Goal: Task Accomplishment & Management: Manage account settings

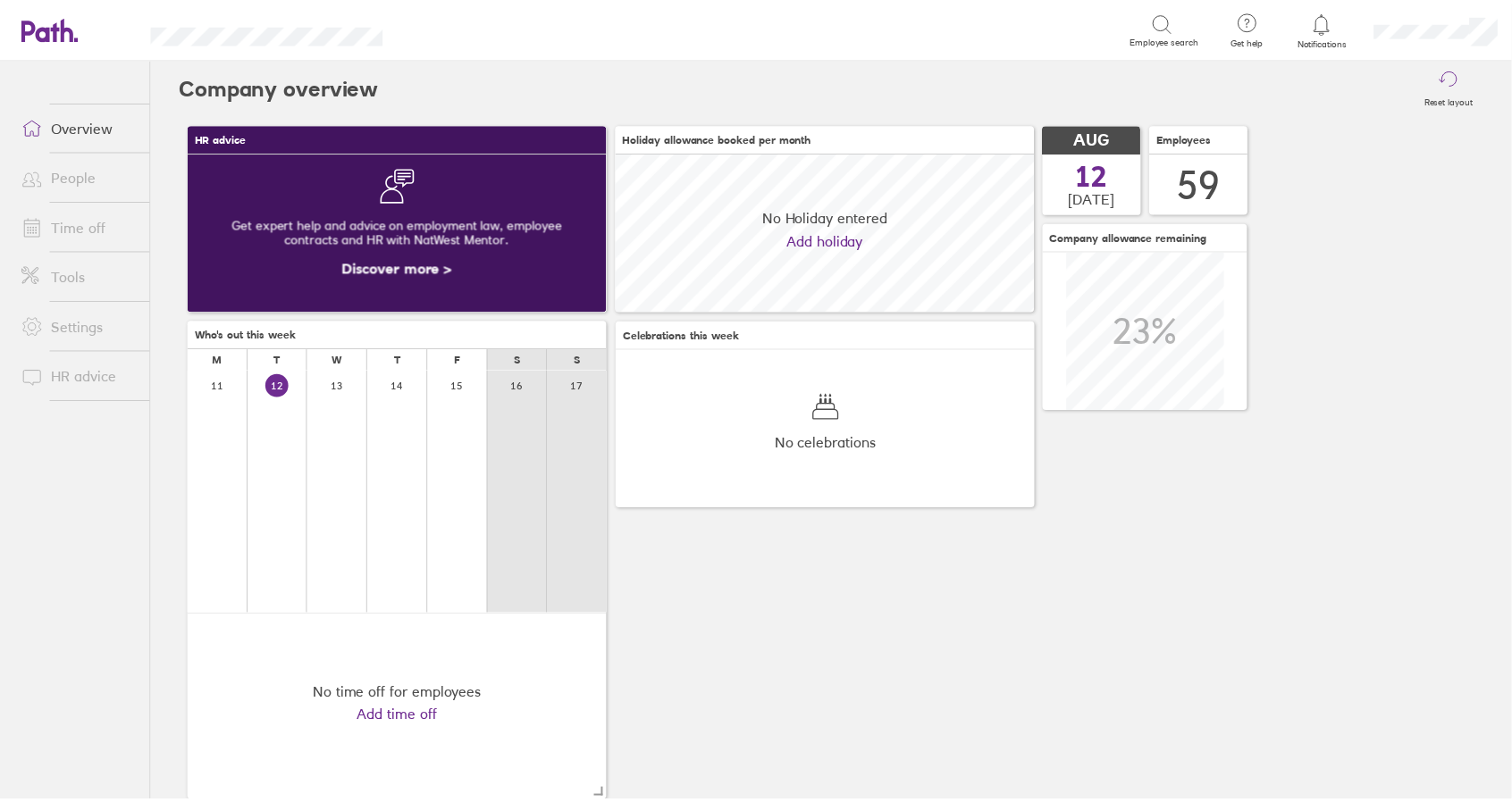
scroll to position [159, 422]
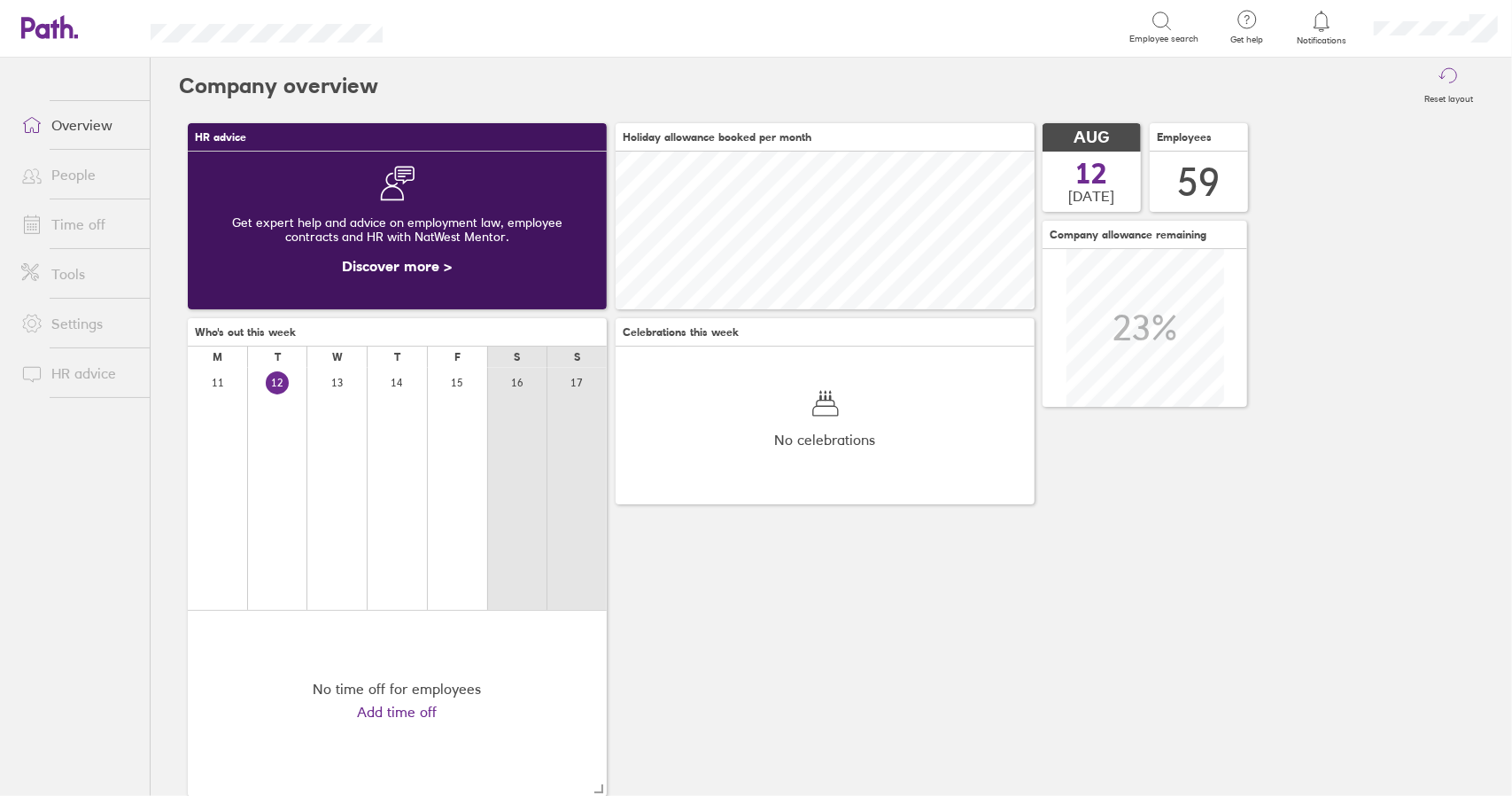
click at [74, 222] on link "Time off" at bounding box center [78, 224] width 143 height 35
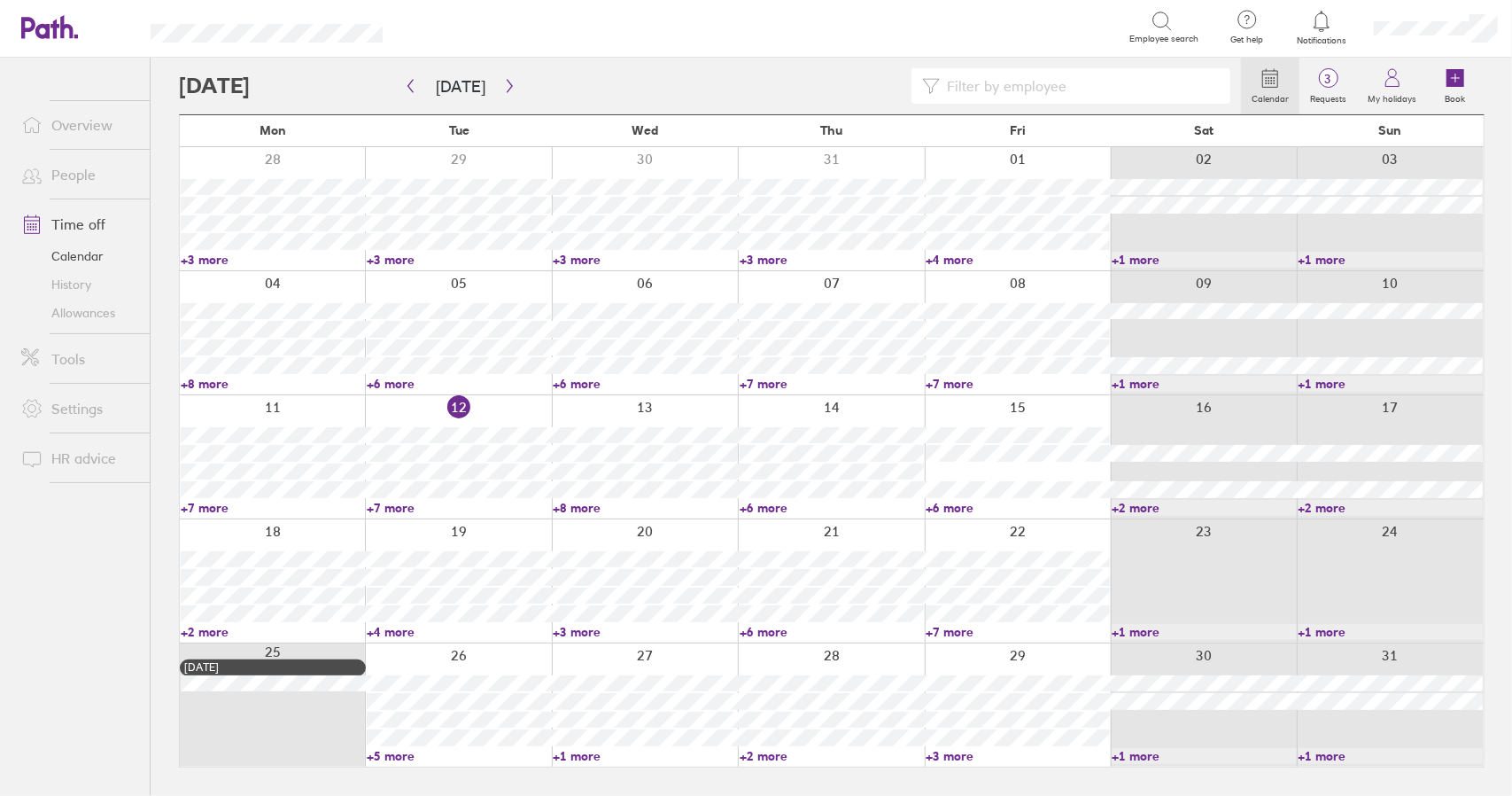
click at [776, 631] on link "+6 more" at bounding box center [832, 632] width 184 height 16
click at [583, 632] on link "+3 more" at bounding box center [641, 632] width 182 height 16
click at [577, 631] on link "+3 more" at bounding box center [645, 632] width 184 height 16
click at [576, 628] on link "+3 more" at bounding box center [645, 632] width 184 height 16
click at [767, 630] on link "+6 more" at bounding box center [832, 632] width 184 height 16
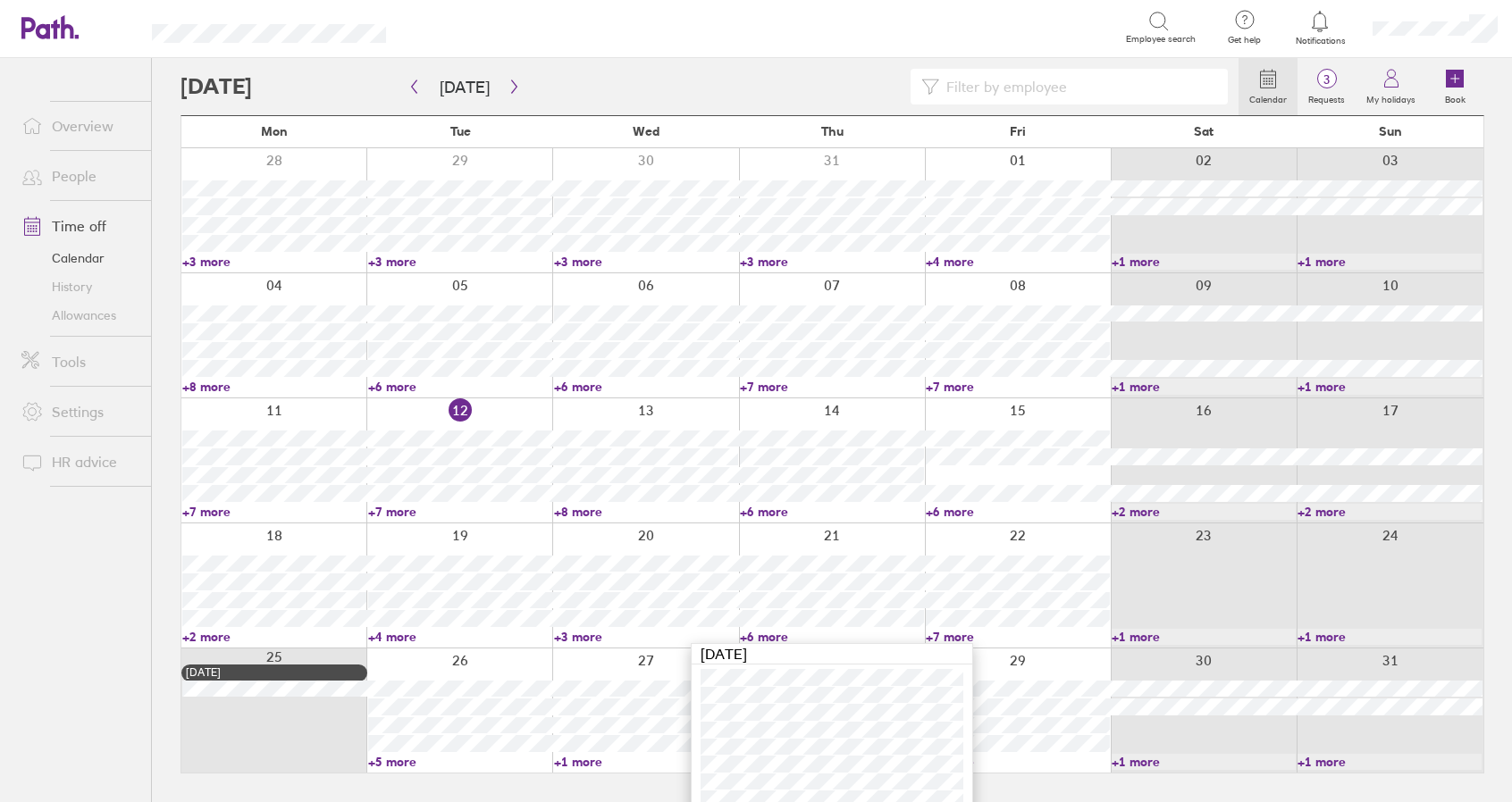
scroll to position [48, 0]
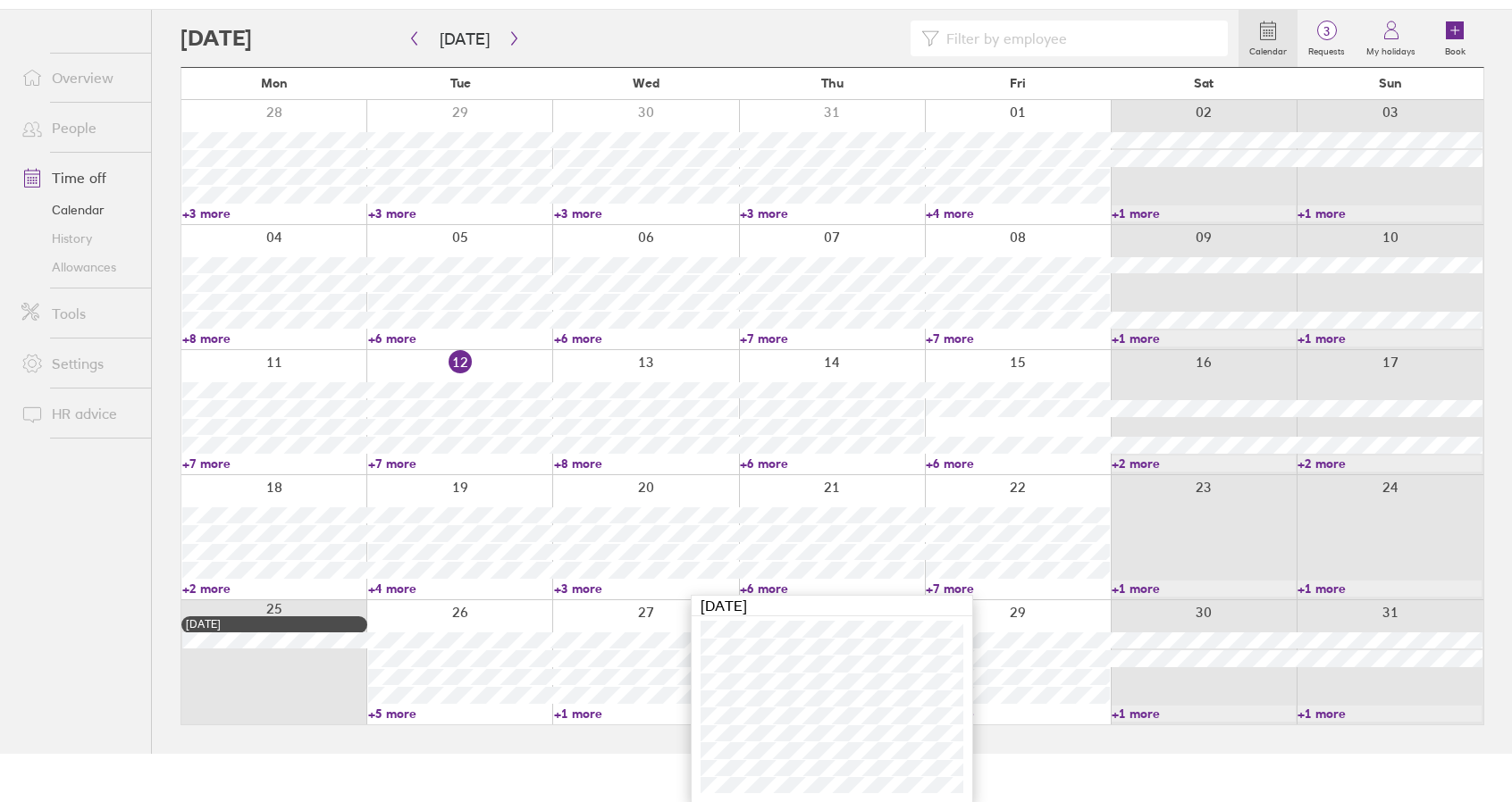
click at [769, 595] on div "[DATE]" at bounding box center [832, 698] width 282 height 208
click at [767, 588] on link "+6 more" at bounding box center [832, 588] width 184 height 16
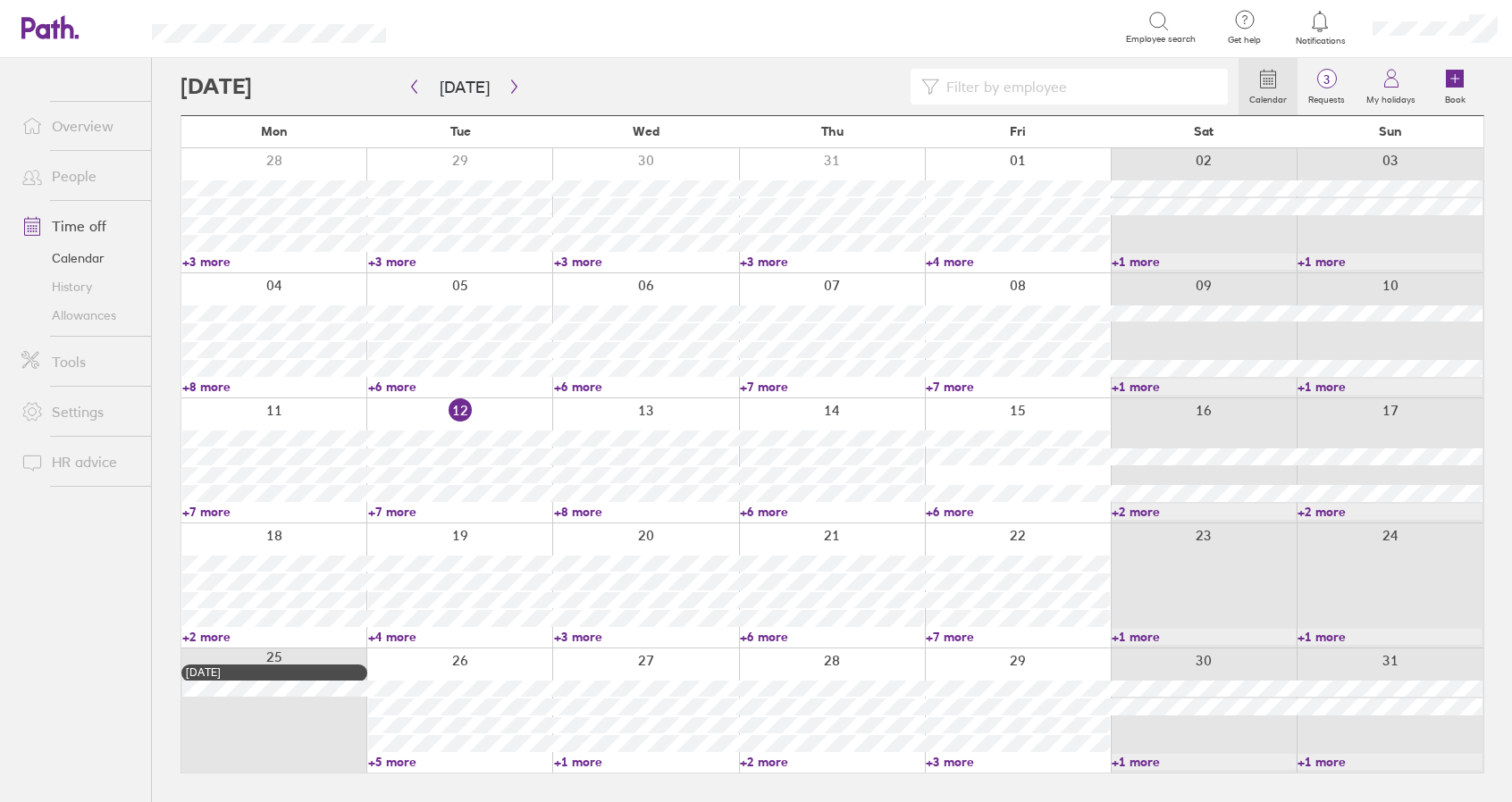
scroll to position [0, 0]
click at [972, 634] on link "+7 more" at bounding box center [1026, 637] width 186 height 16
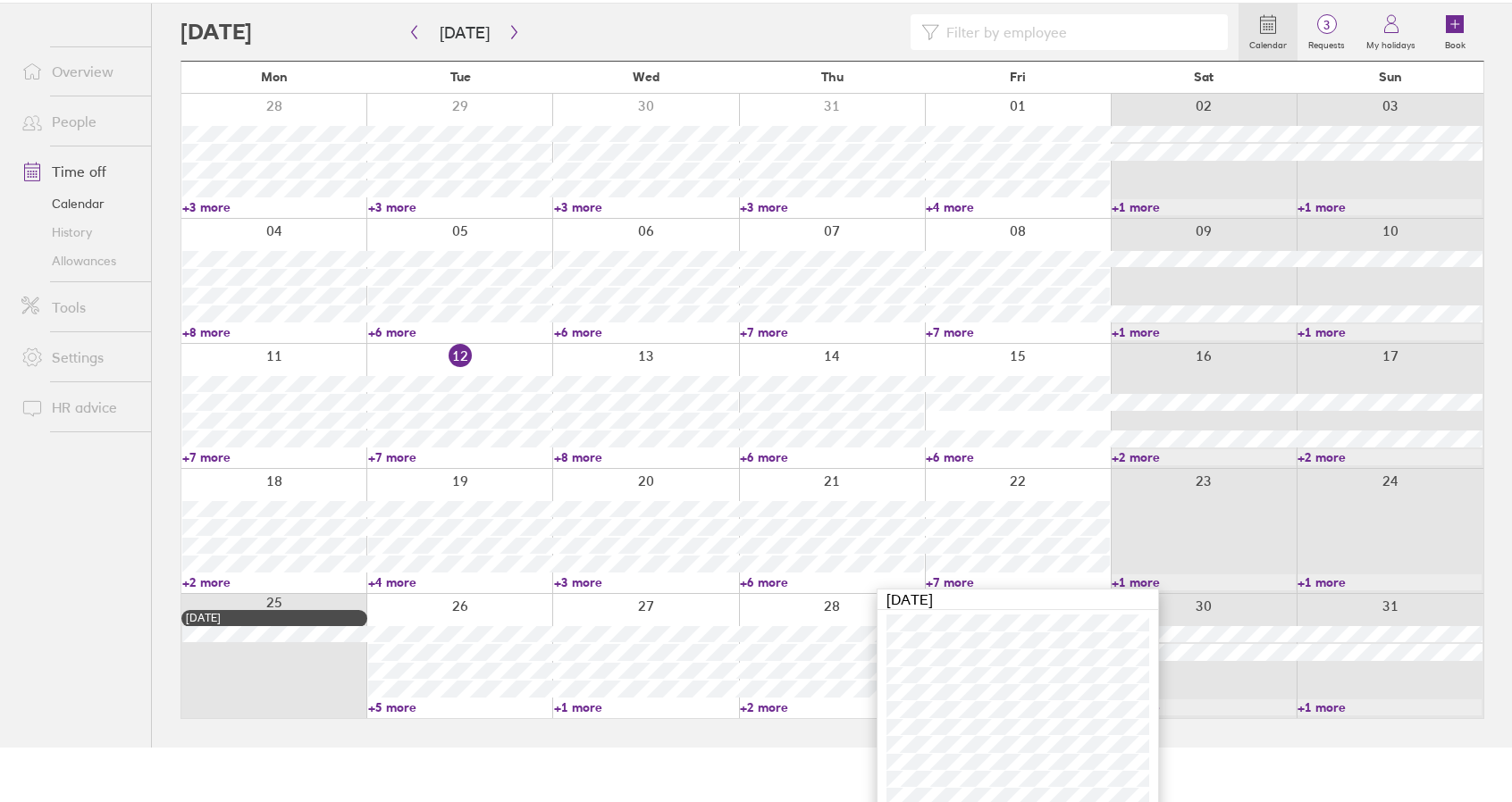
scroll to position [66, 0]
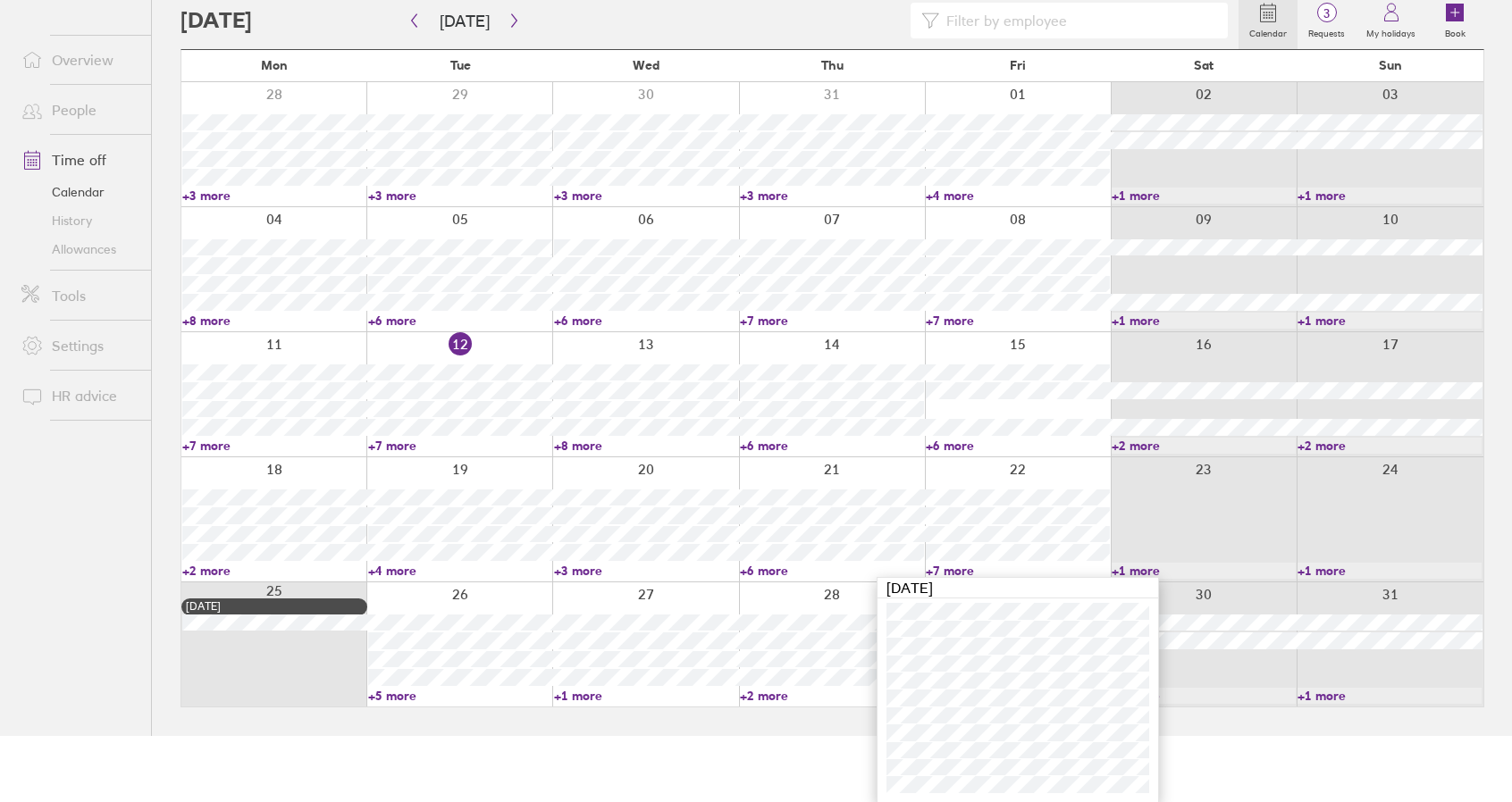
click at [960, 566] on link "+7 more" at bounding box center [1017, 571] width 184 height 16
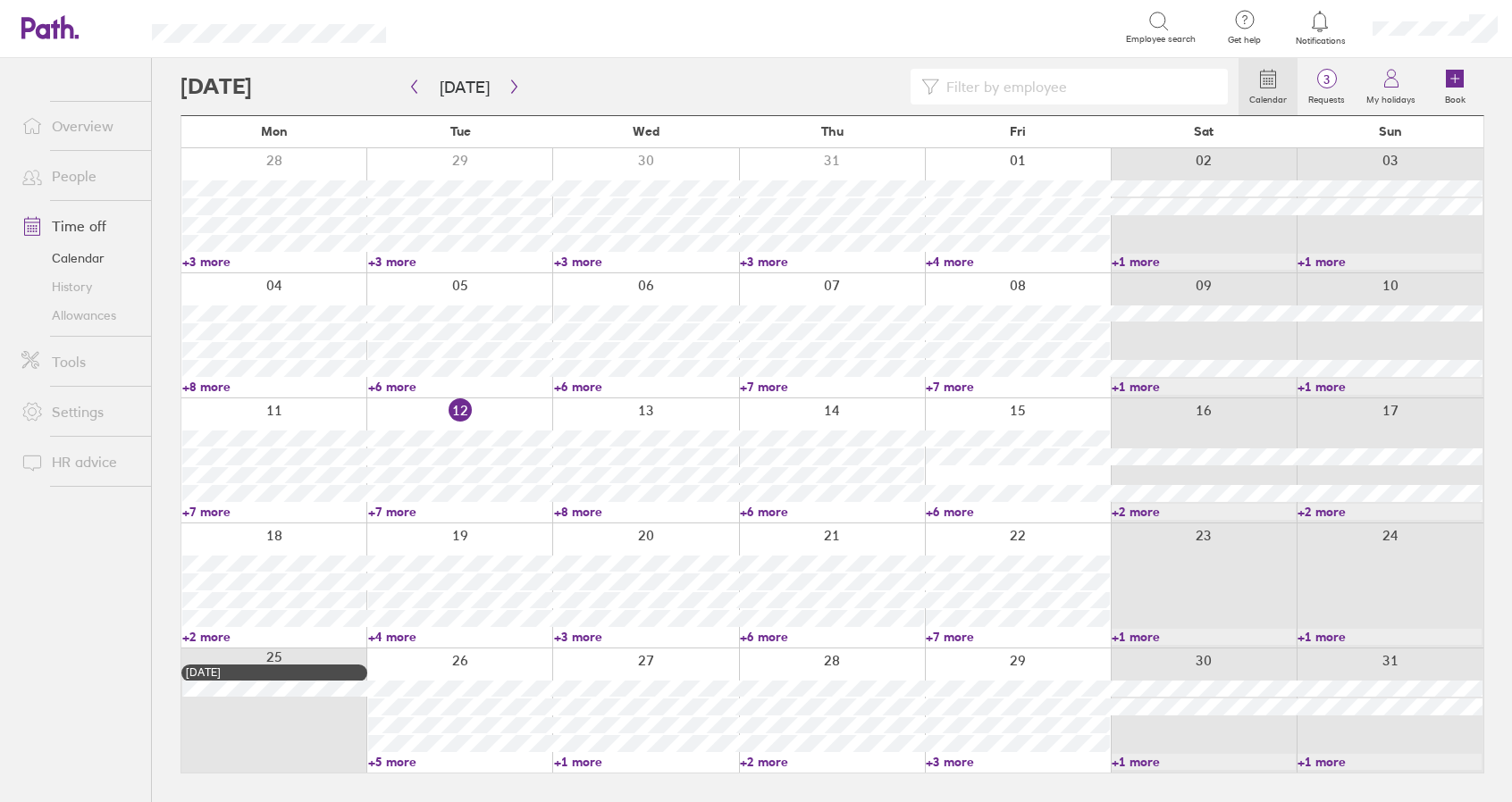
scroll to position [0, 0]
click at [407, 758] on link "+5 more" at bounding box center [463, 762] width 186 height 16
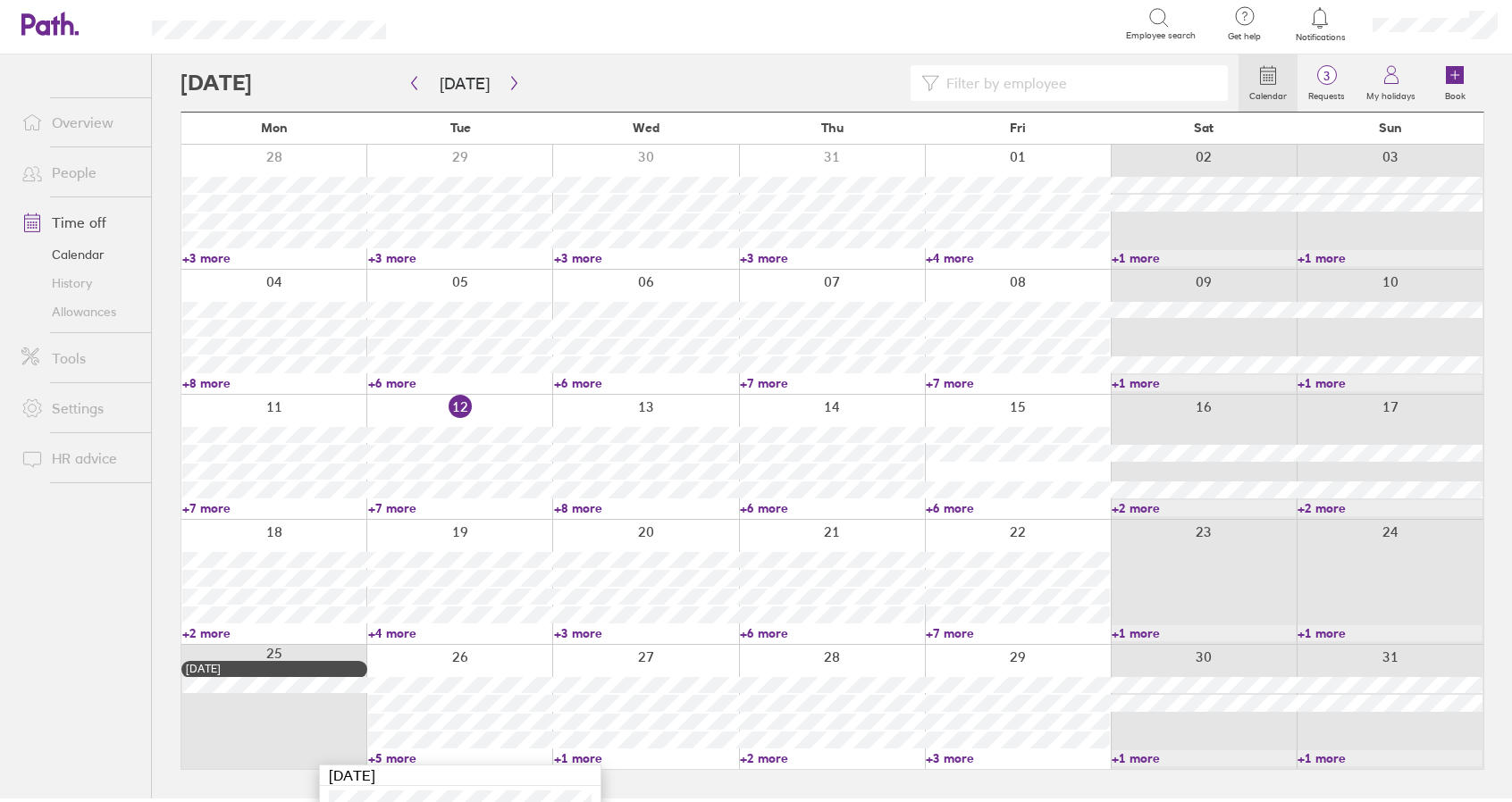
scroll to position [157, 0]
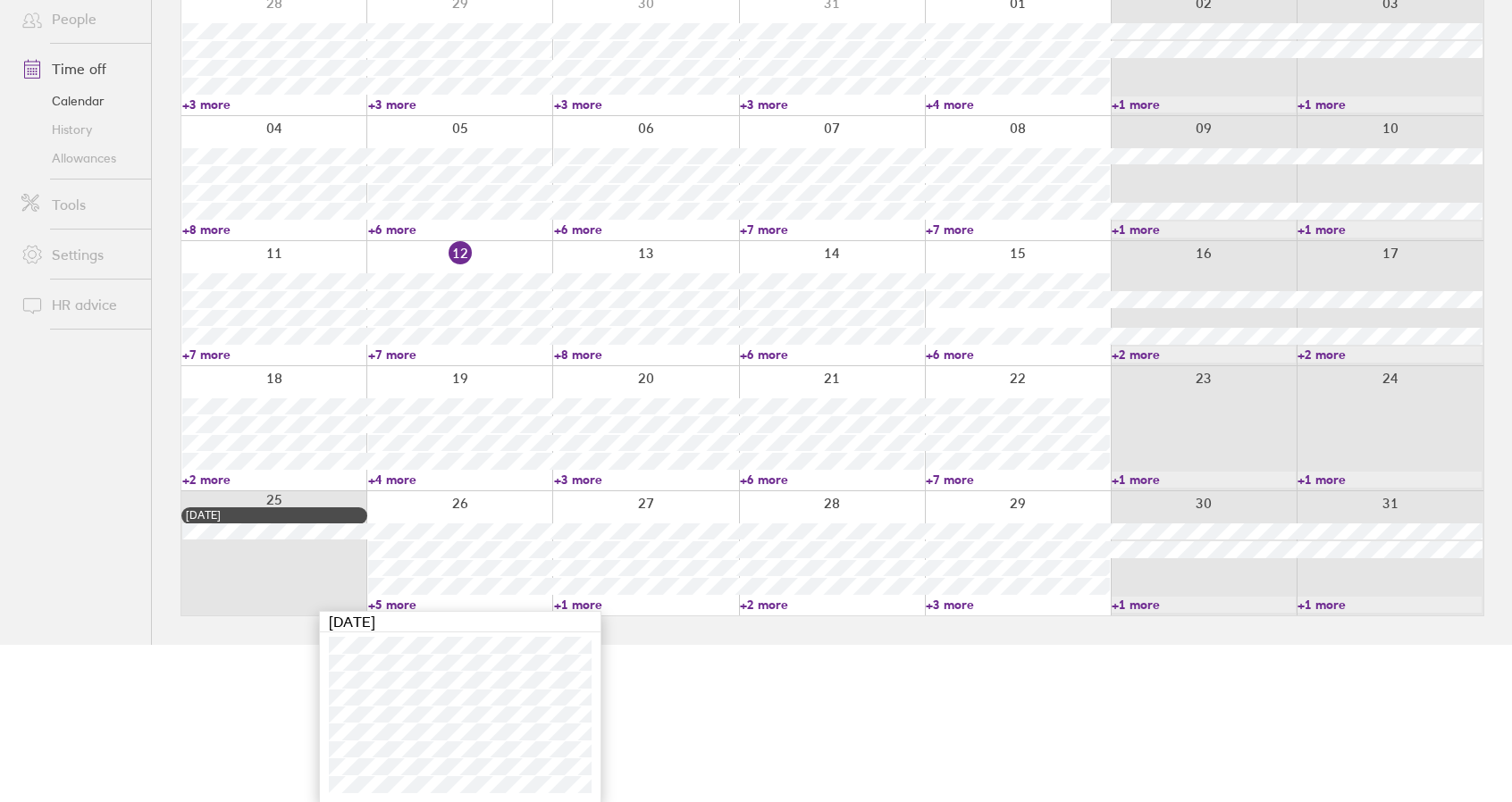
click at [400, 599] on link "+5 more" at bounding box center [460, 605] width 184 height 16
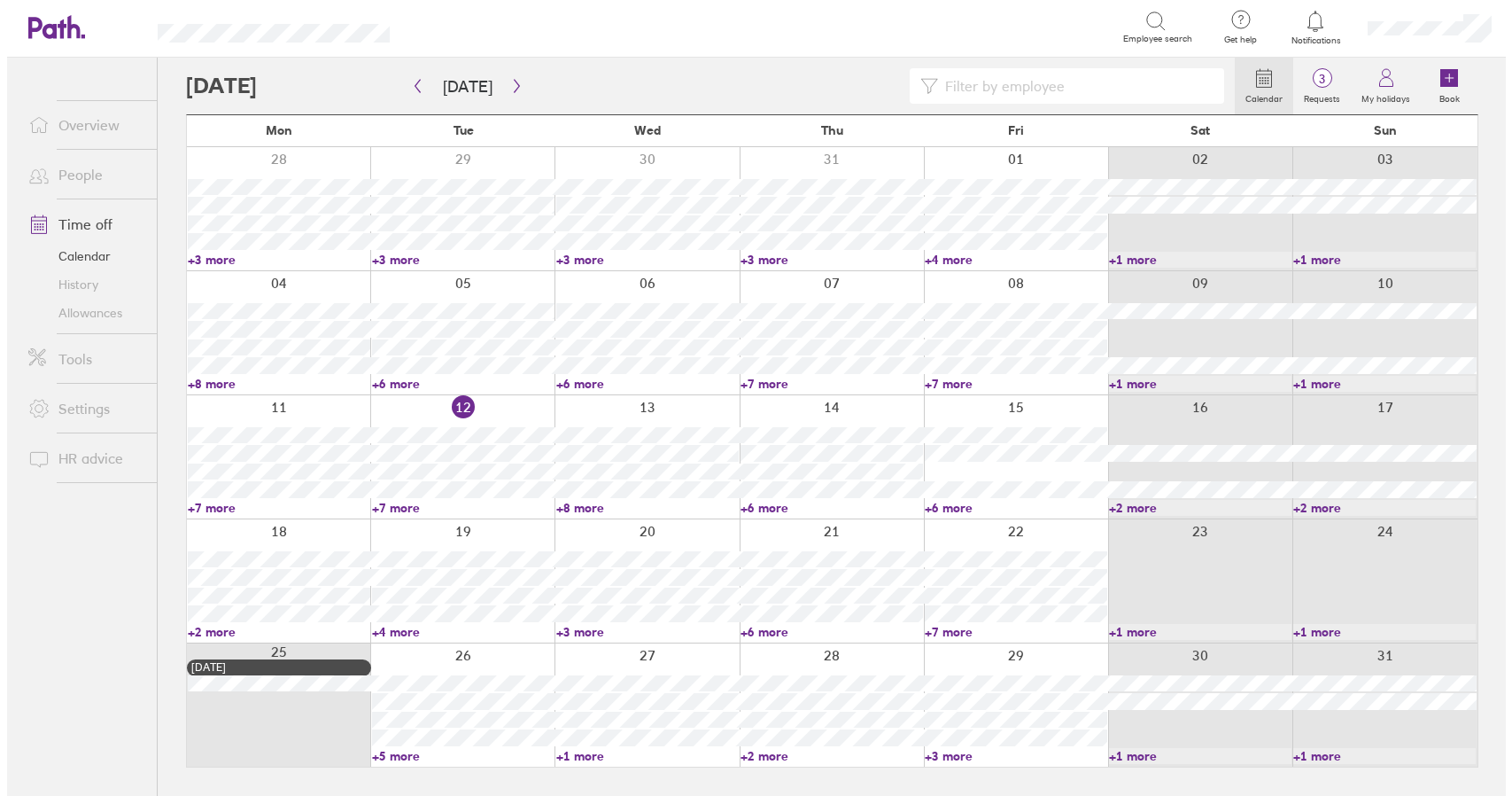
scroll to position [0, 0]
click at [79, 223] on link "Time off" at bounding box center [78, 224] width 143 height 35
click at [1333, 97] on label "Requests" at bounding box center [1329, 97] width 58 height 16
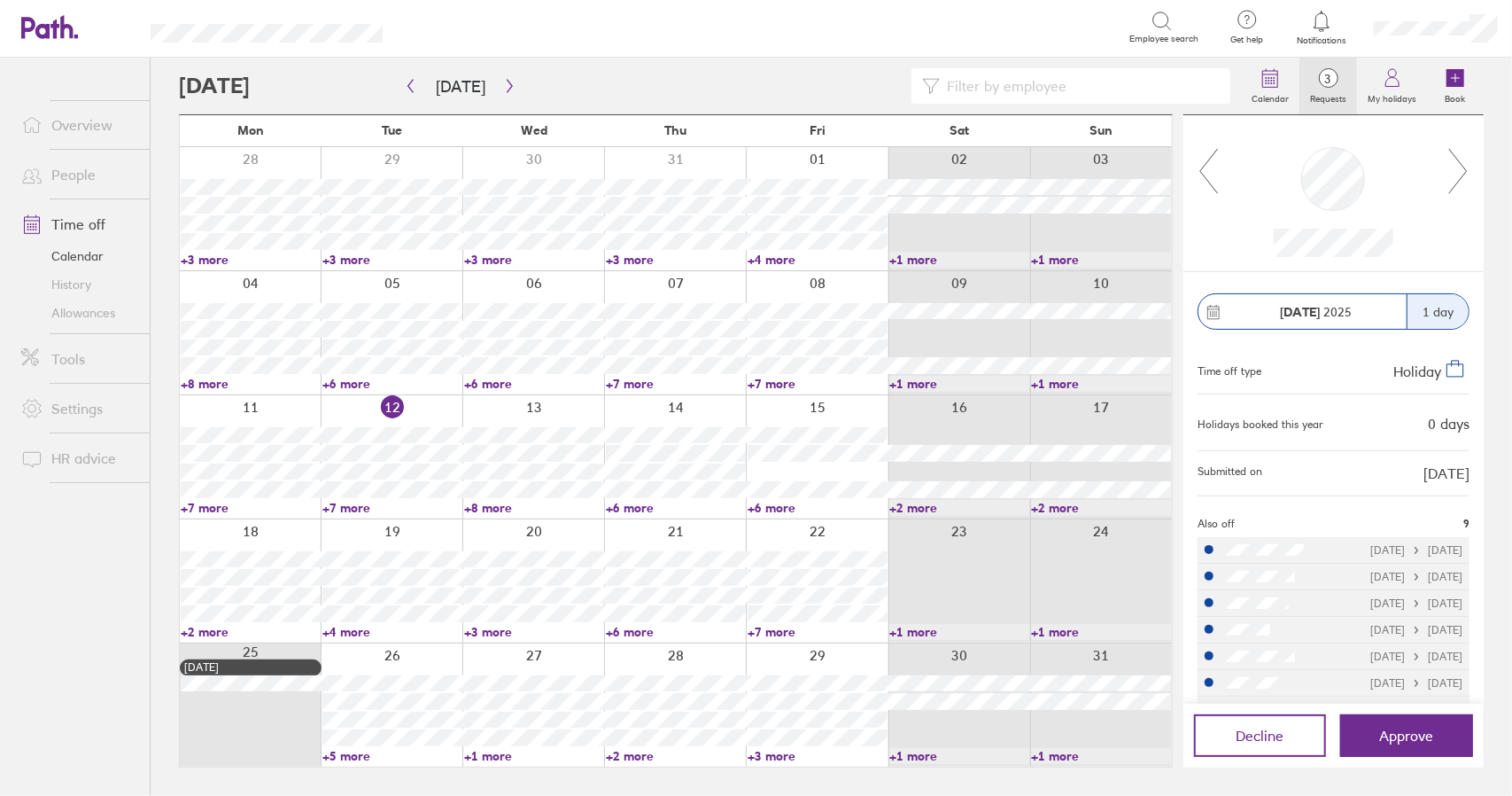
click at [1467, 180] on icon at bounding box center [1459, 171] width 23 height 48
click at [1465, 166] on icon at bounding box center [1459, 171] width 23 height 48
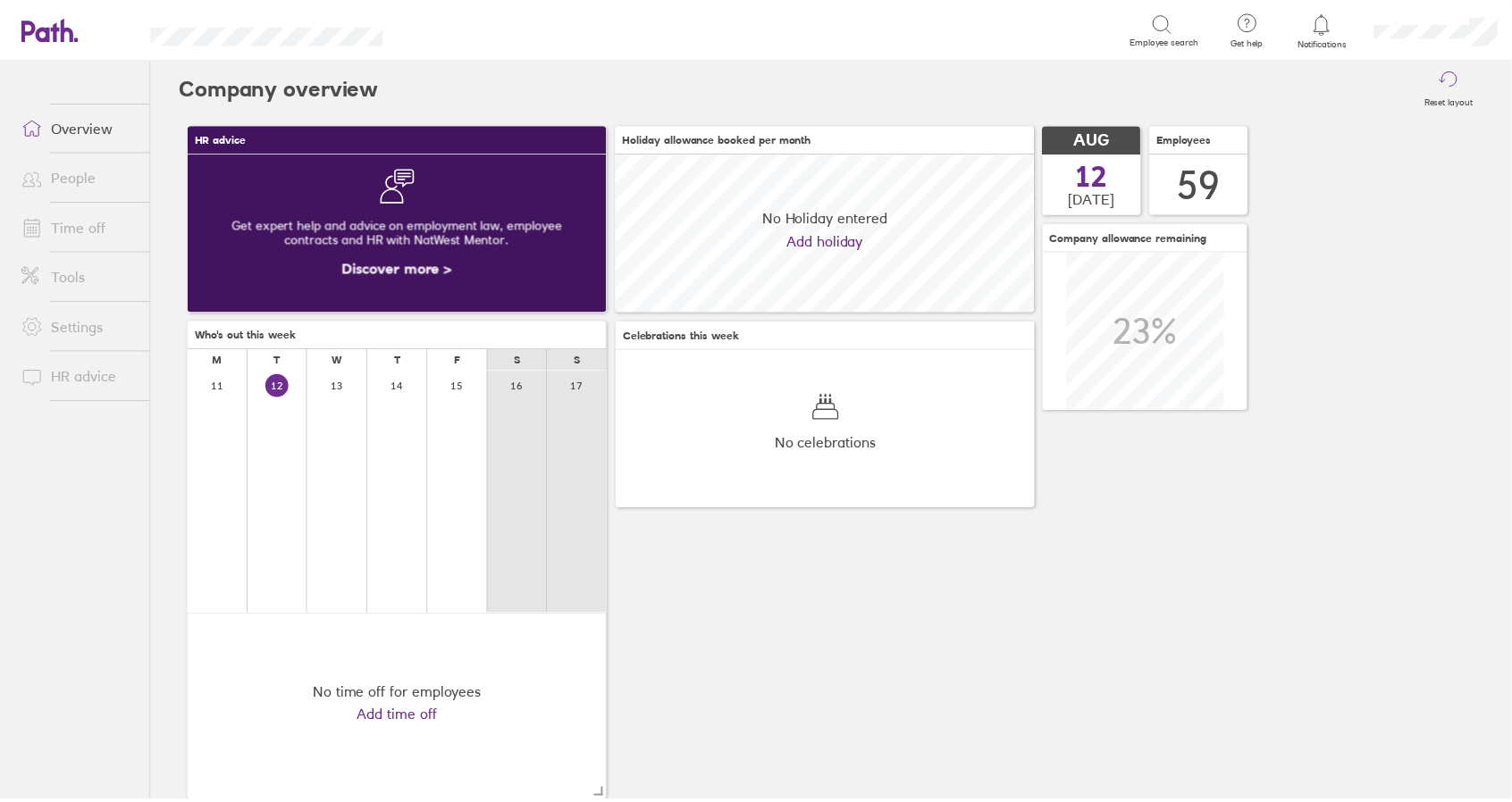
scroll to position [159, 422]
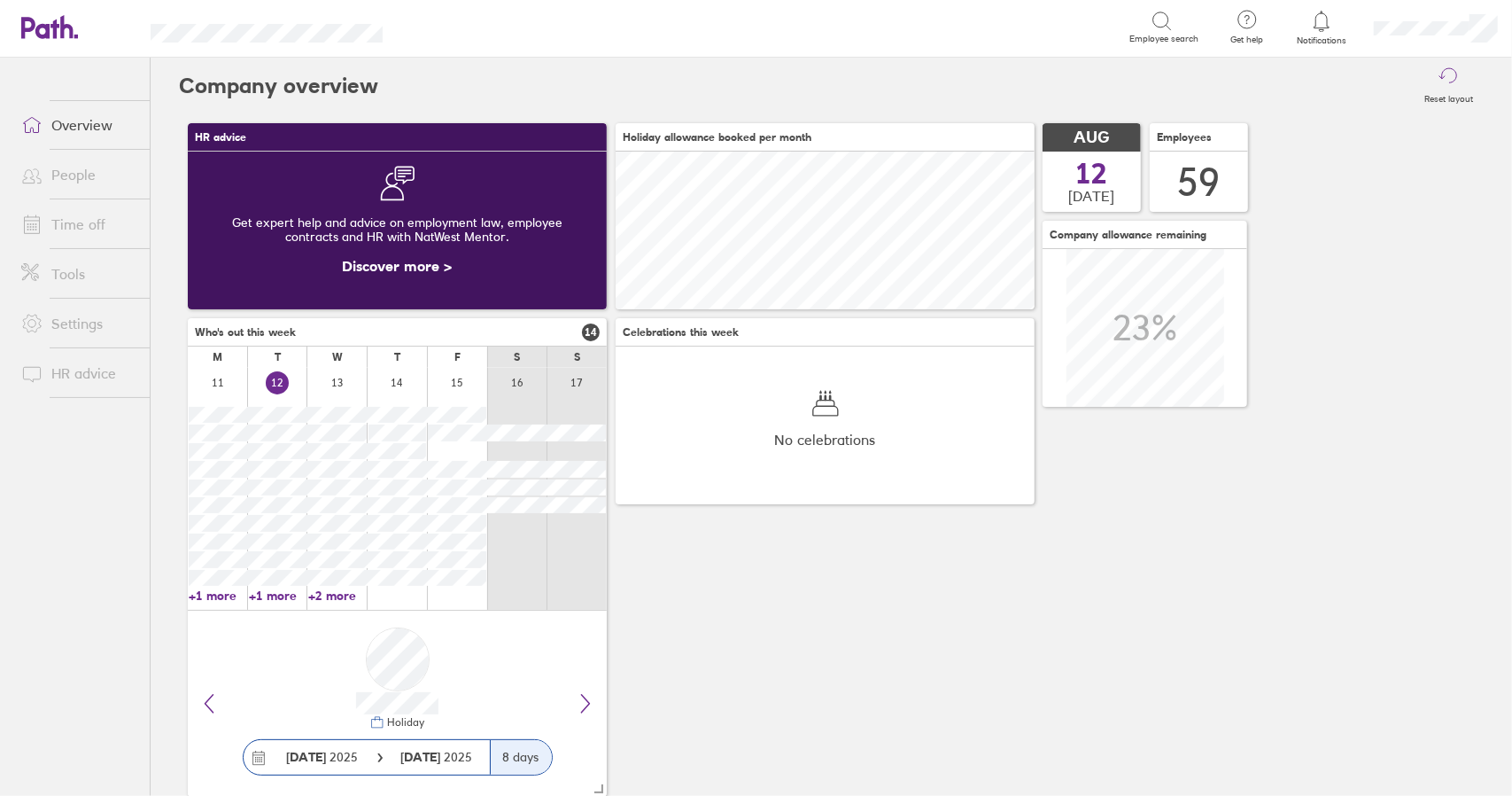
click at [83, 227] on link "Time off" at bounding box center [78, 224] width 143 height 35
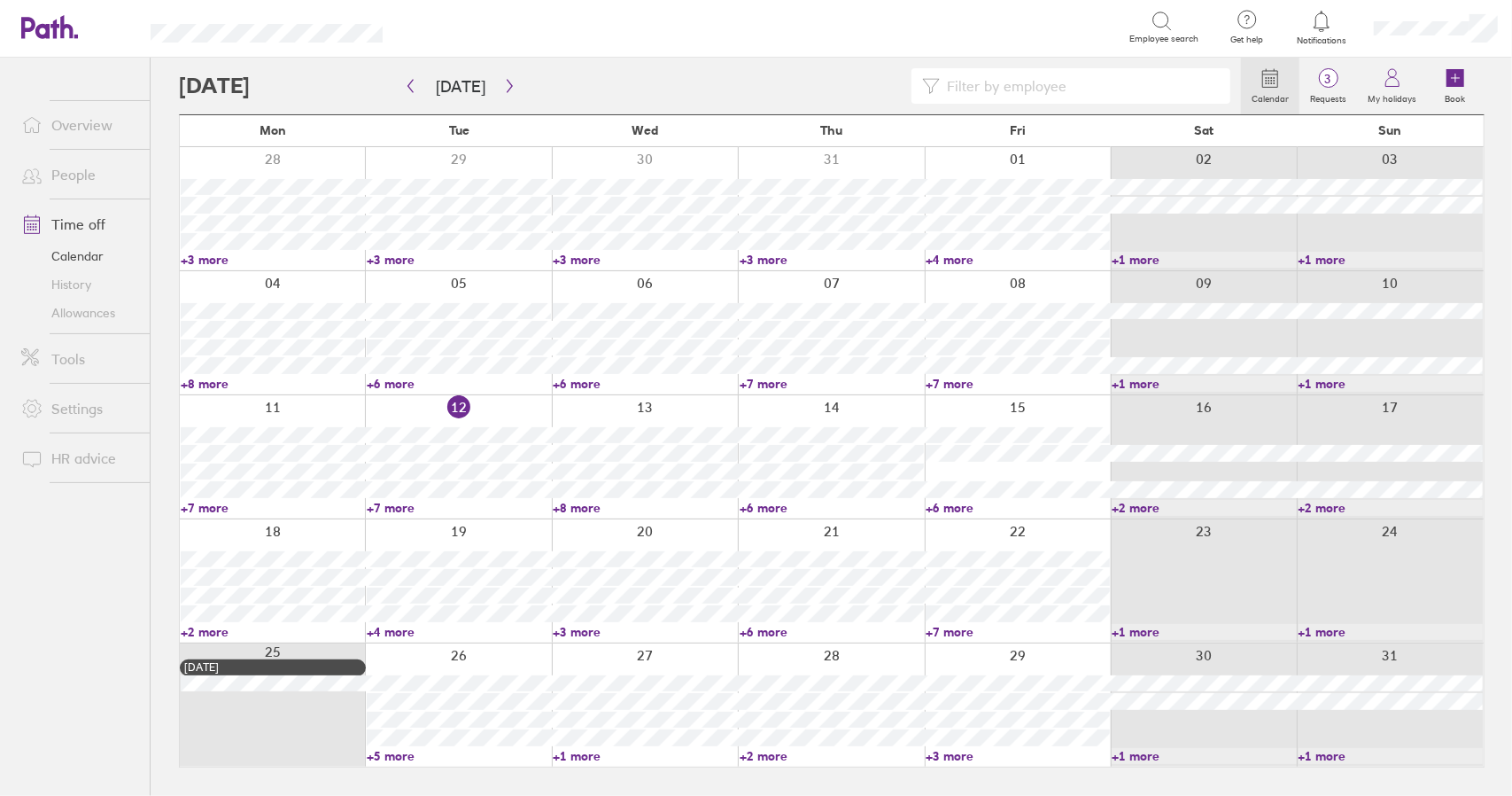
click at [766, 630] on link "+6 more" at bounding box center [832, 632] width 184 height 16
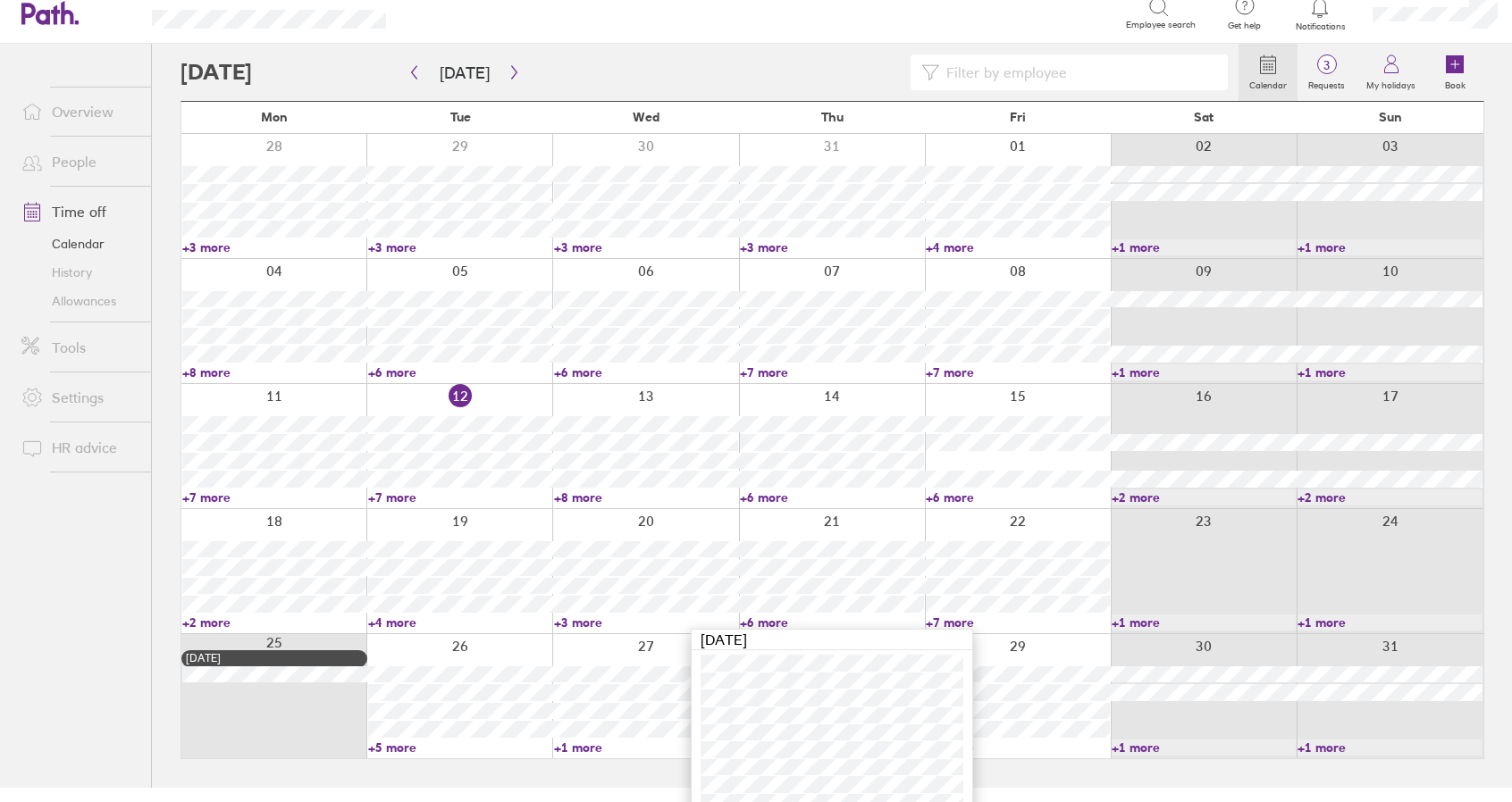
scroll to position [48, 0]
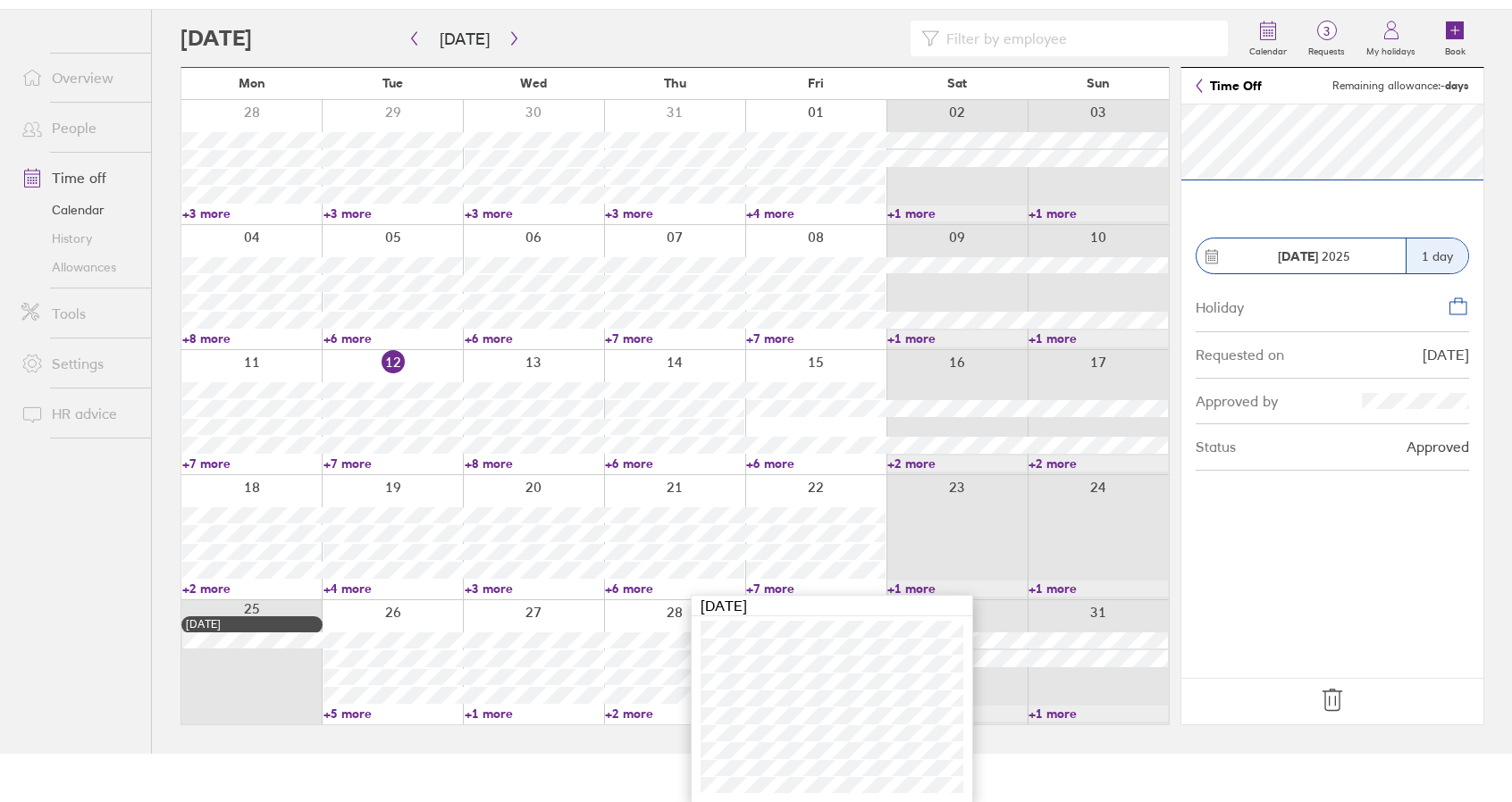
click at [1329, 698] on icon at bounding box center [1332, 699] width 28 height 28
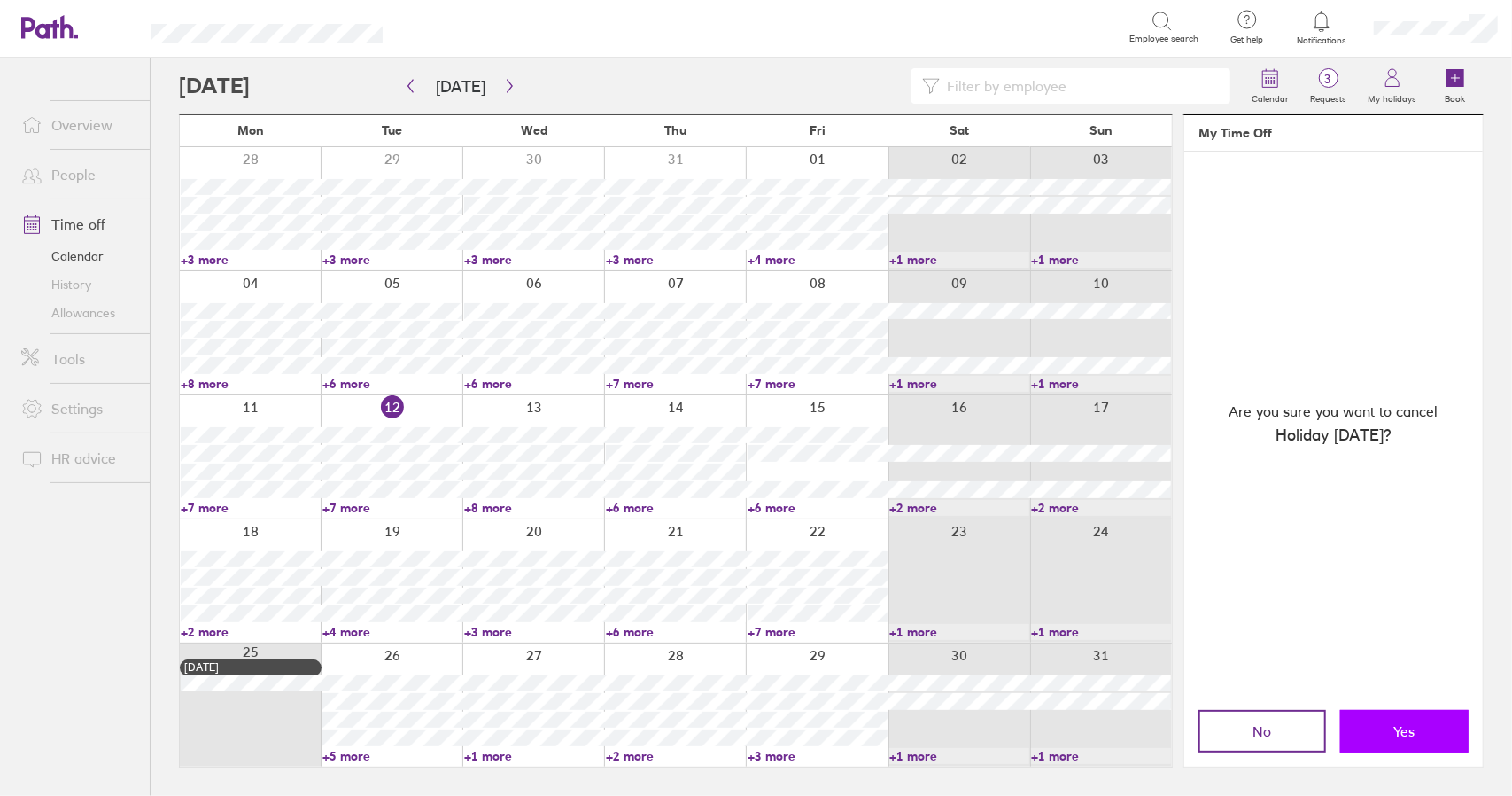
click at [1380, 733] on button "Yes" at bounding box center [1405, 731] width 128 height 42
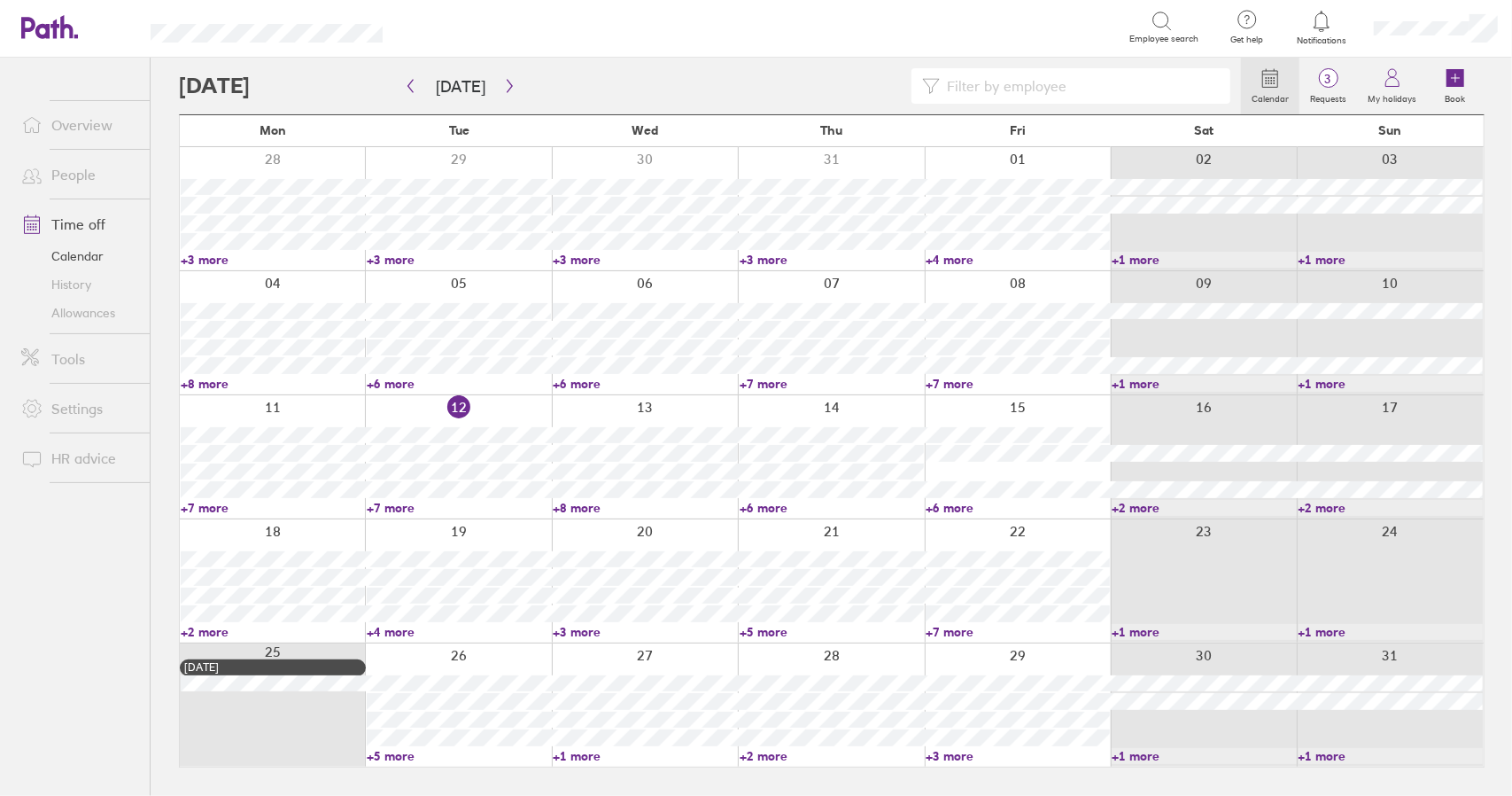
click at [482, 654] on div at bounding box center [458, 705] width 186 height 124
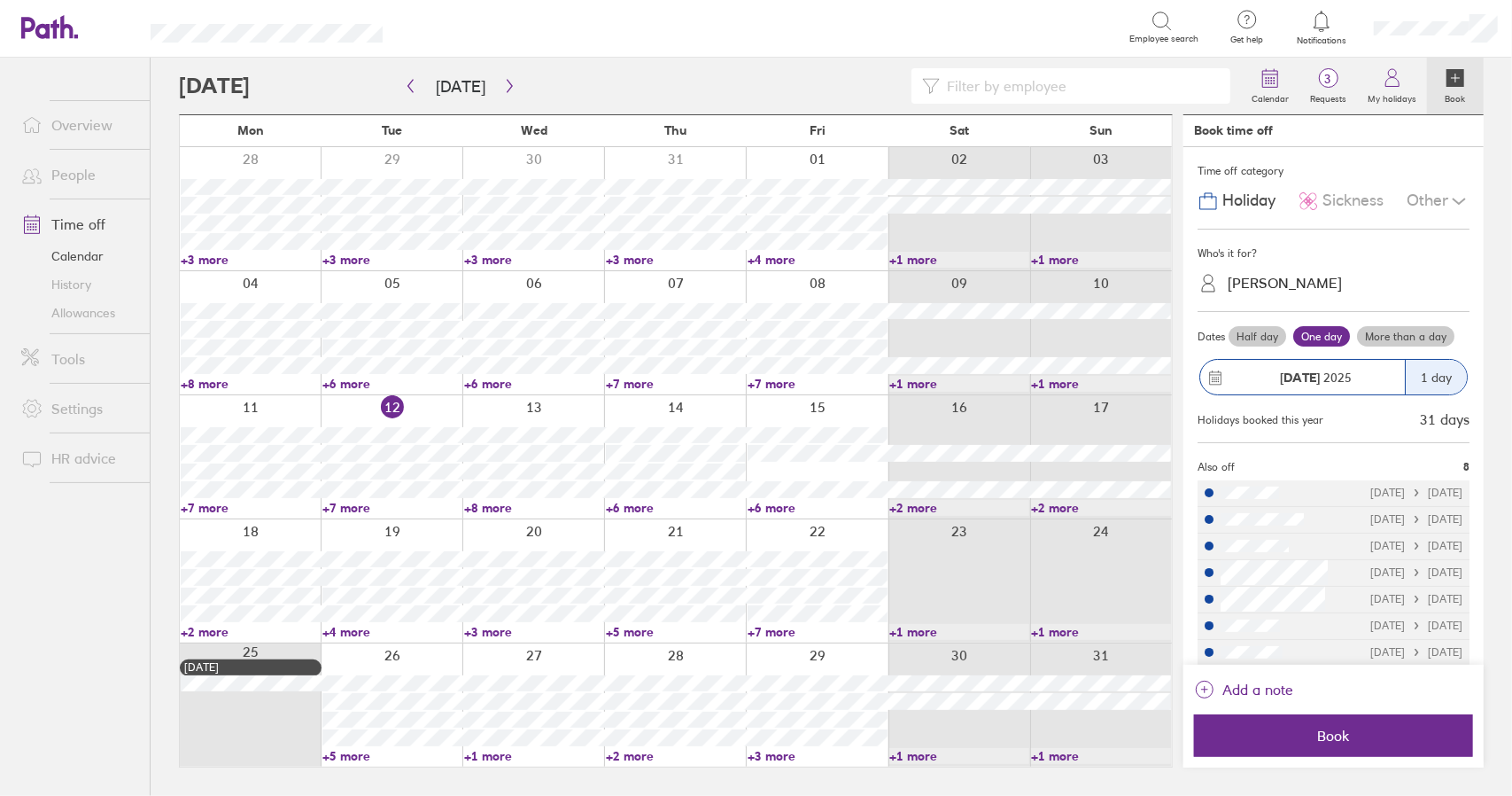
click at [1273, 282] on div "Chris Reason" at bounding box center [1285, 282] width 115 height 17
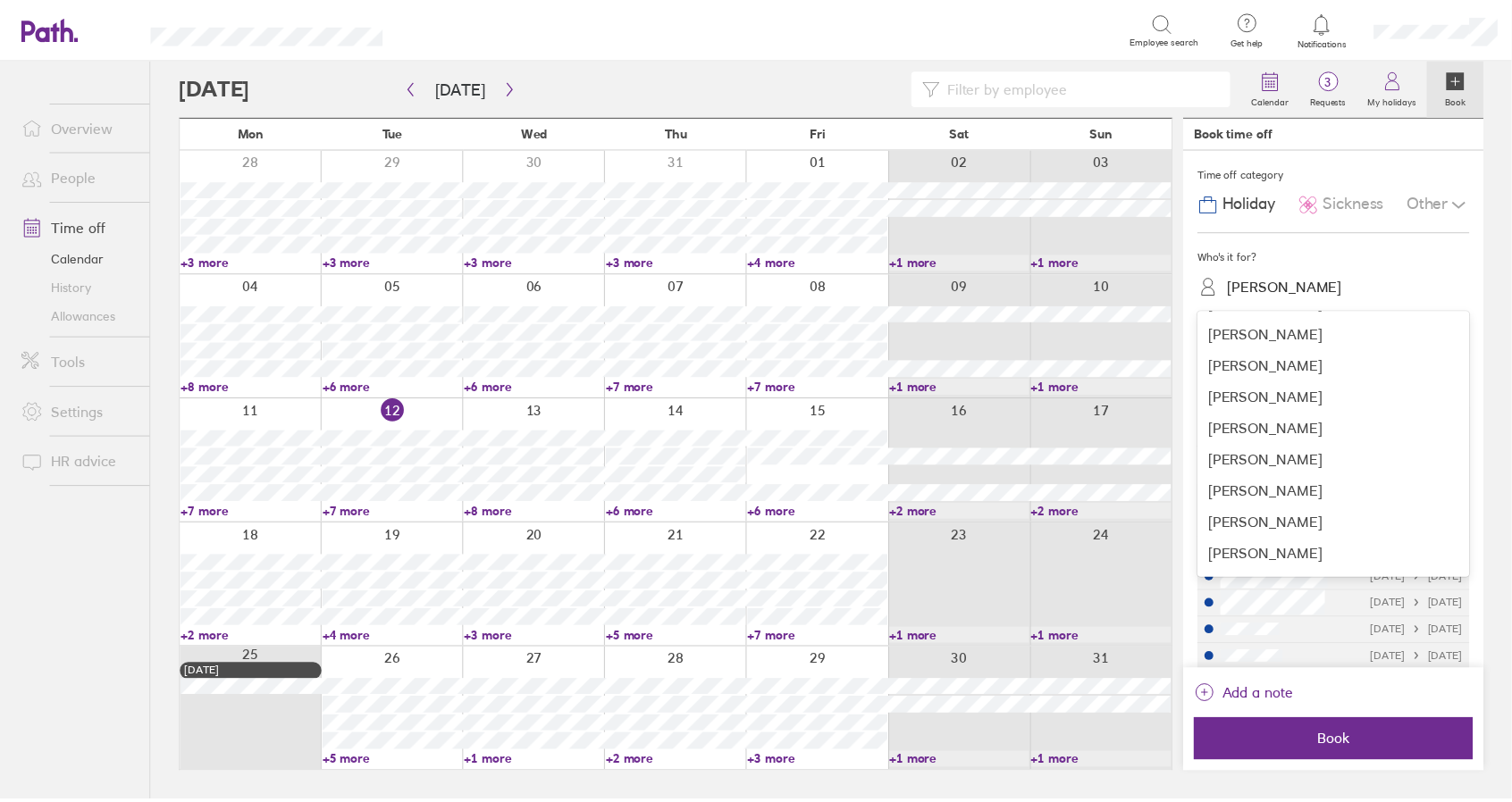
scroll to position [893, 0]
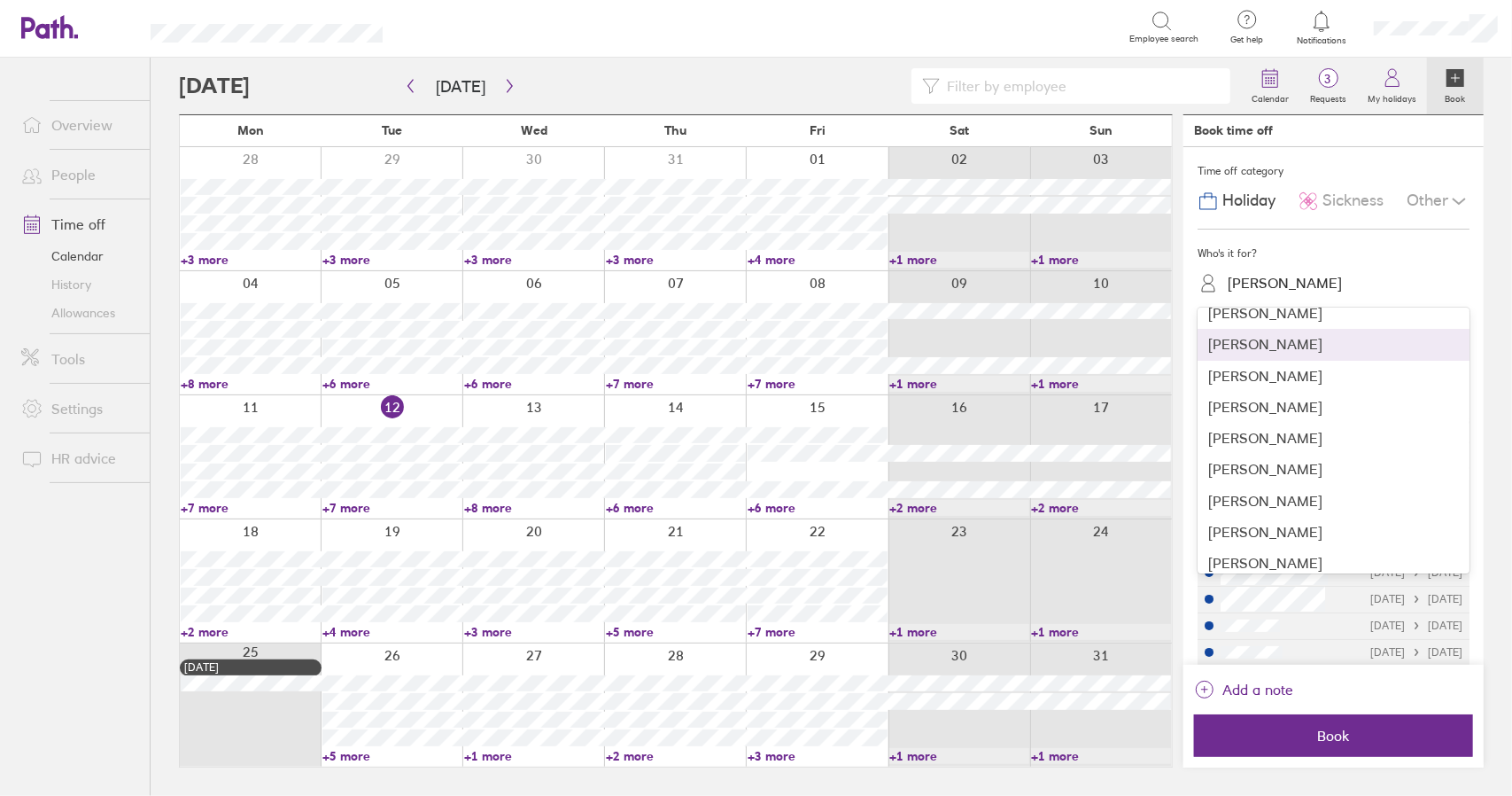
click at [1277, 343] on div "Jawad Saqib" at bounding box center [1333, 344] width 272 height 31
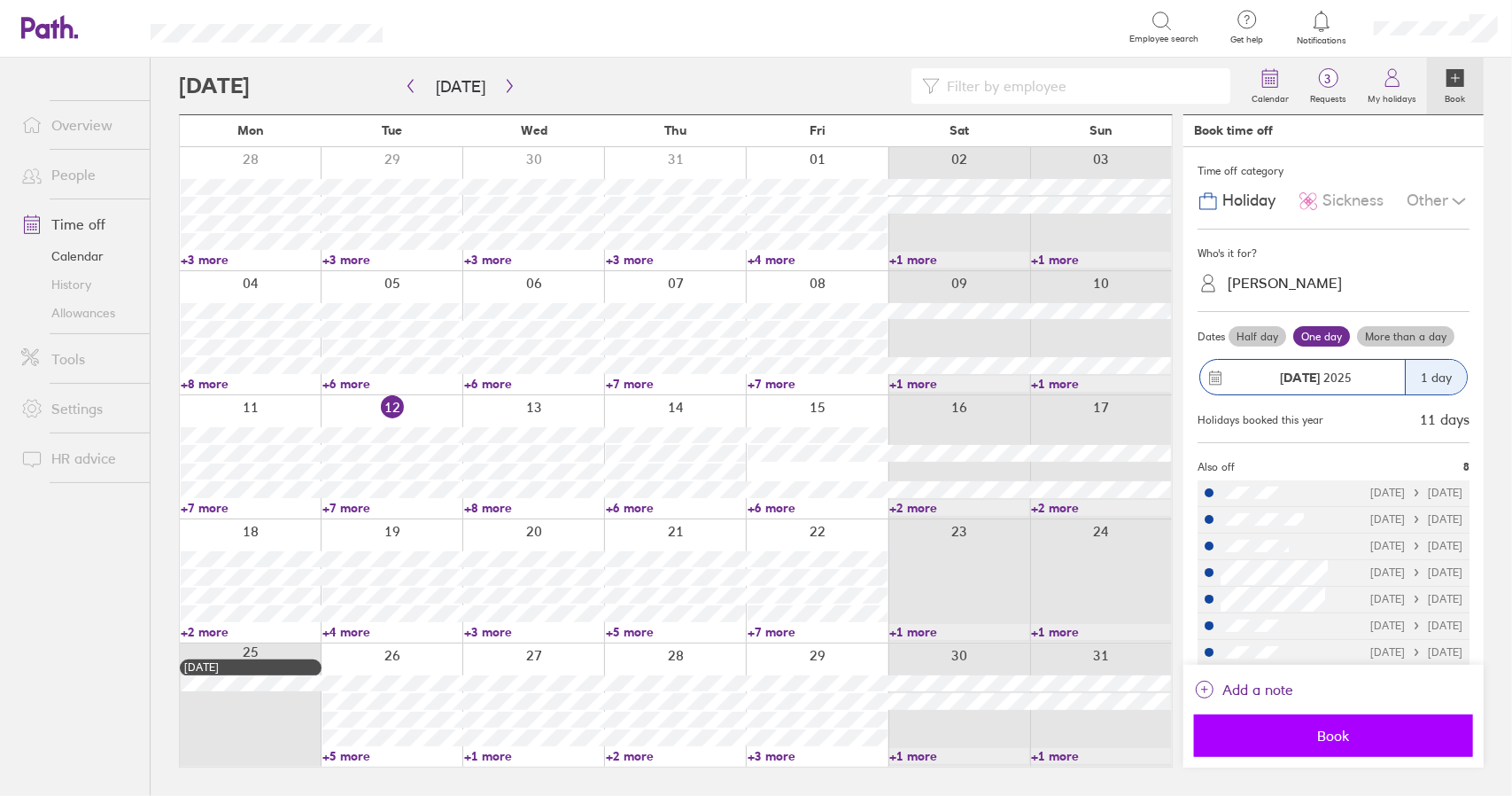
click at [1318, 735] on span "Book" at bounding box center [1334, 736] width 254 height 16
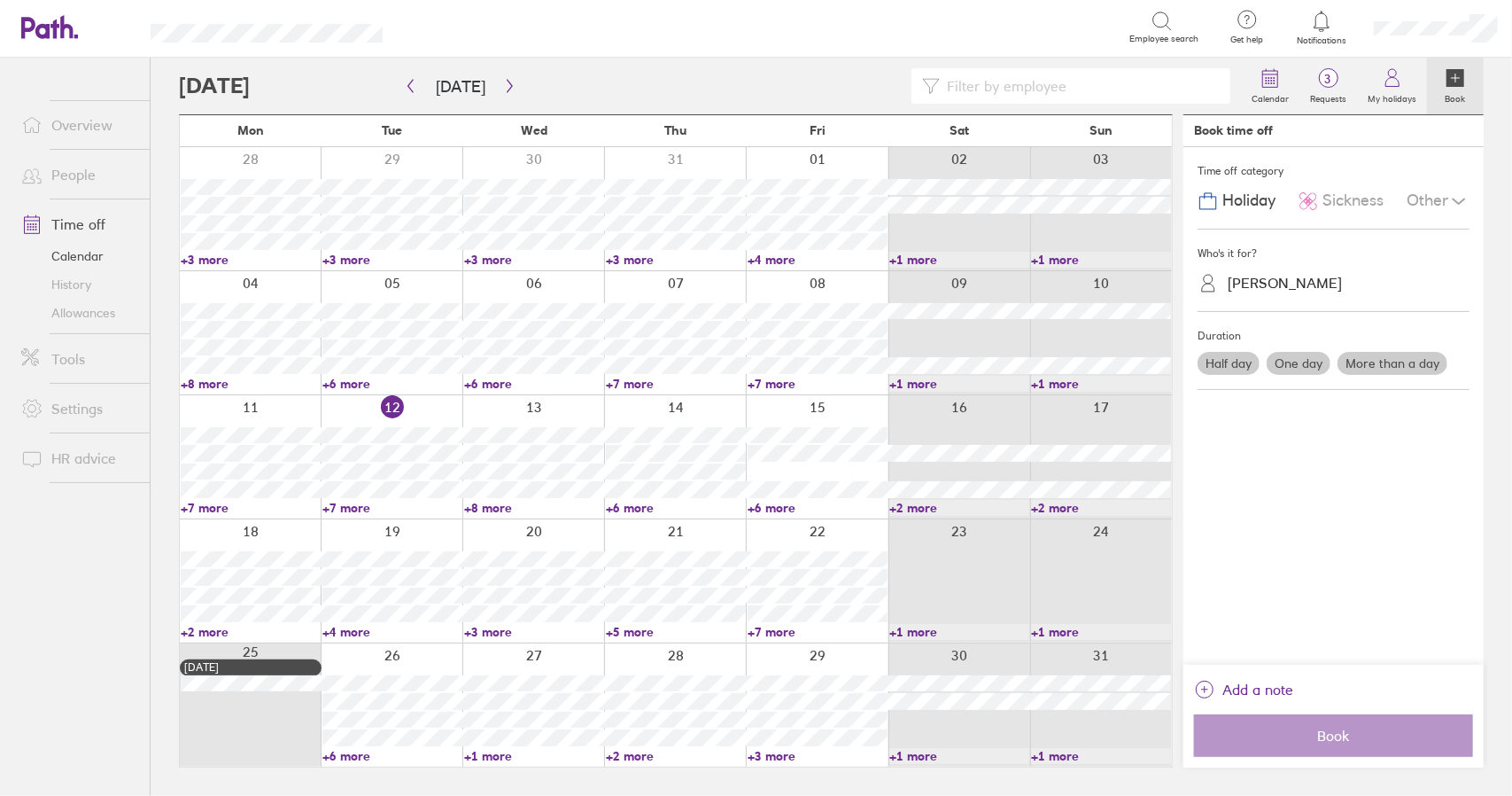
click at [356, 755] on link "+6 more" at bounding box center [392, 756] width 140 height 16
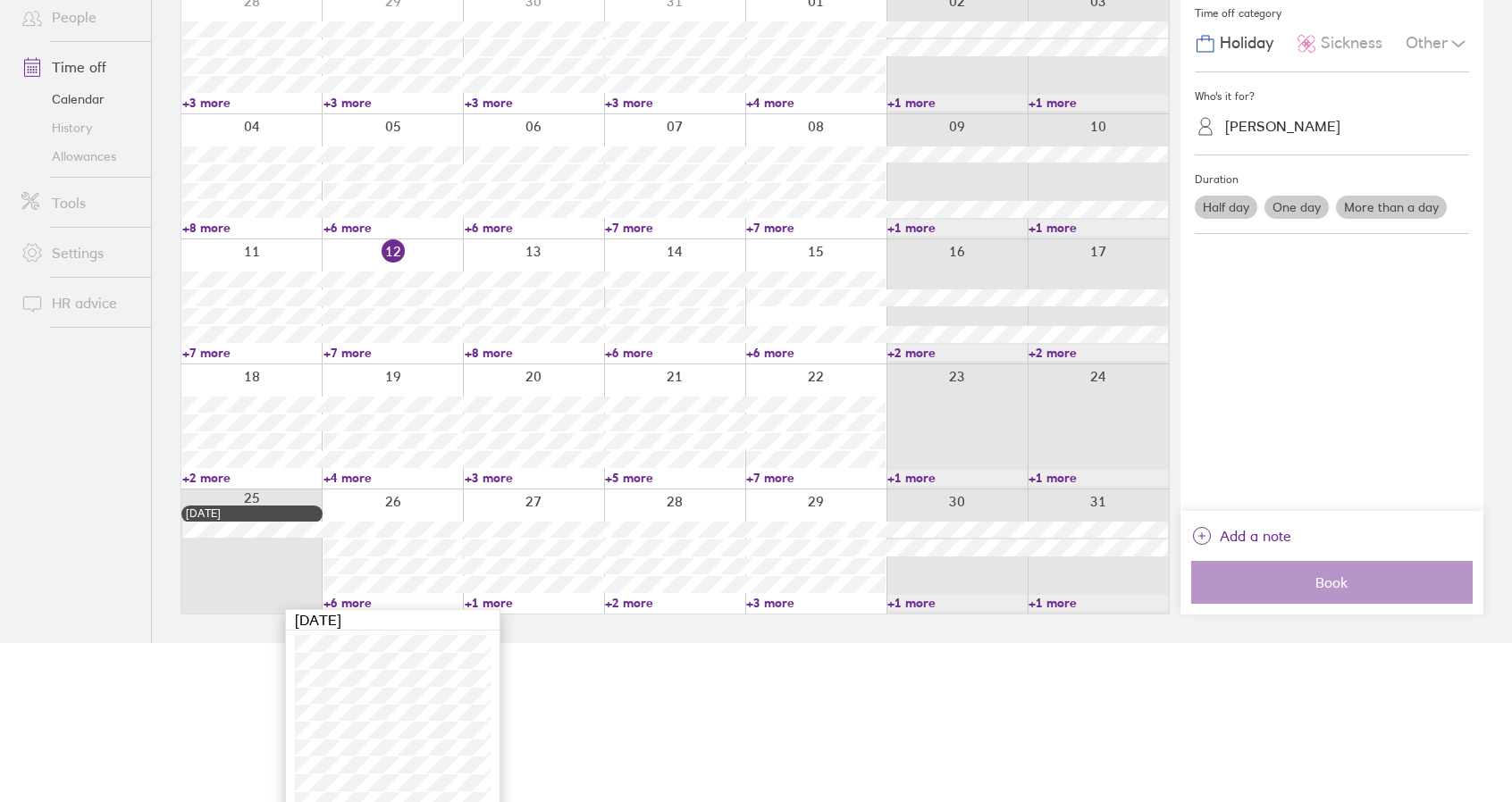
scroll to position [175, 0]
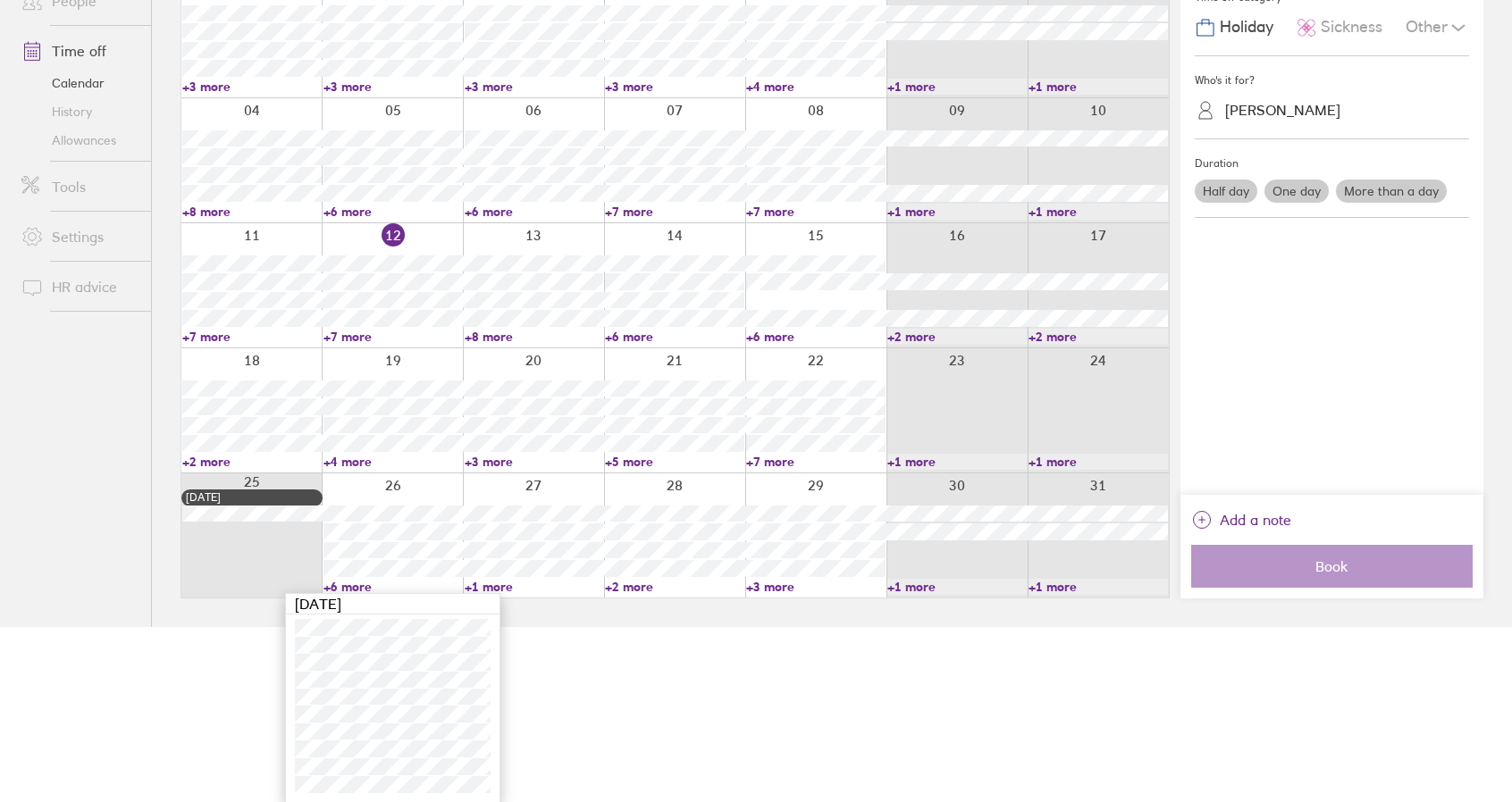
click at [354, 585] on link "+6 more" at bounding box center [393, 586] width 139 height 16
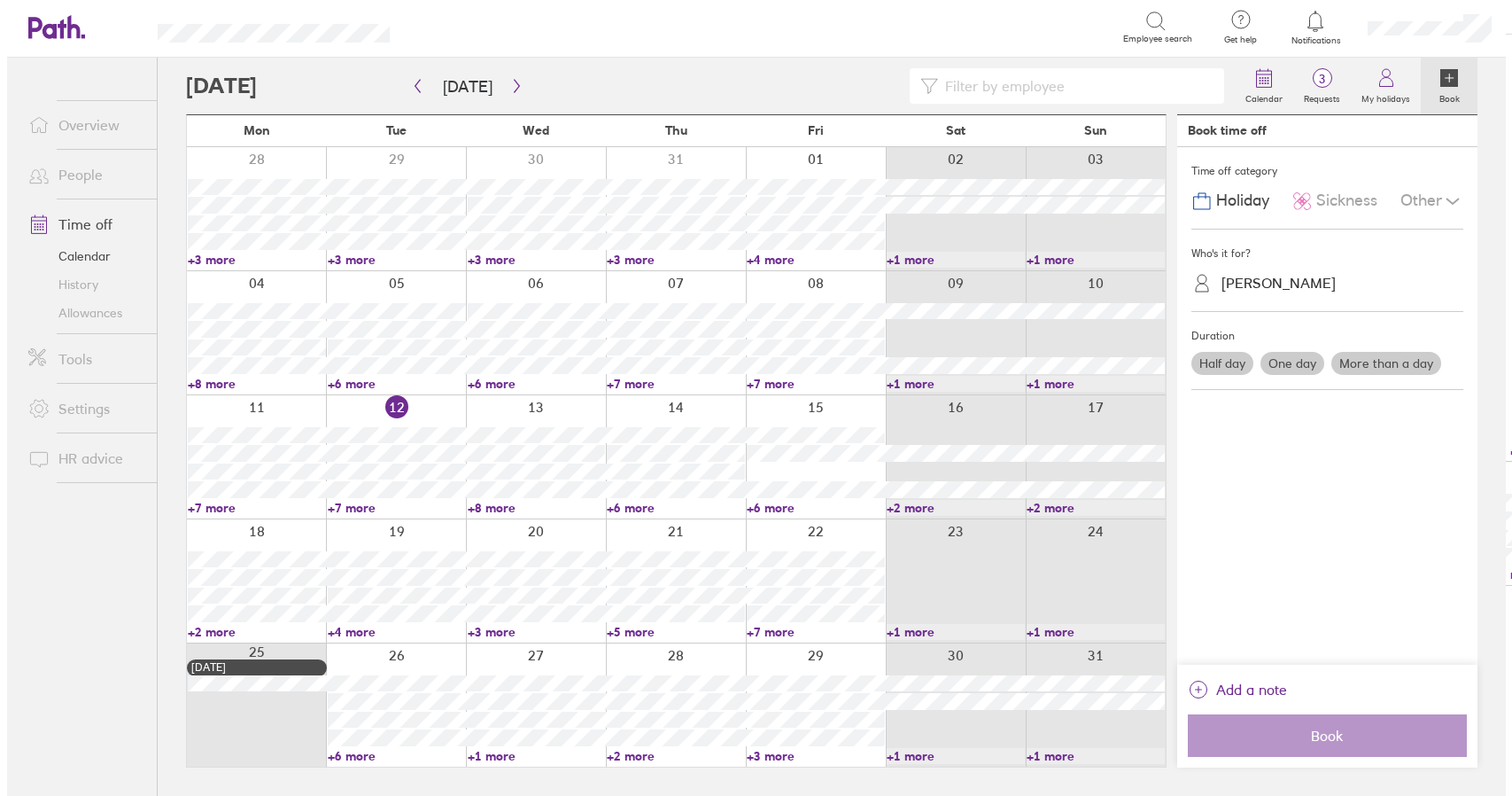
scroll to position [0, 0]
click at [88, 219] on link "Time off" at bounding box center [78, 224] width 143 height 35
